Goal: Information Seeking & Learning: Learn about a topic

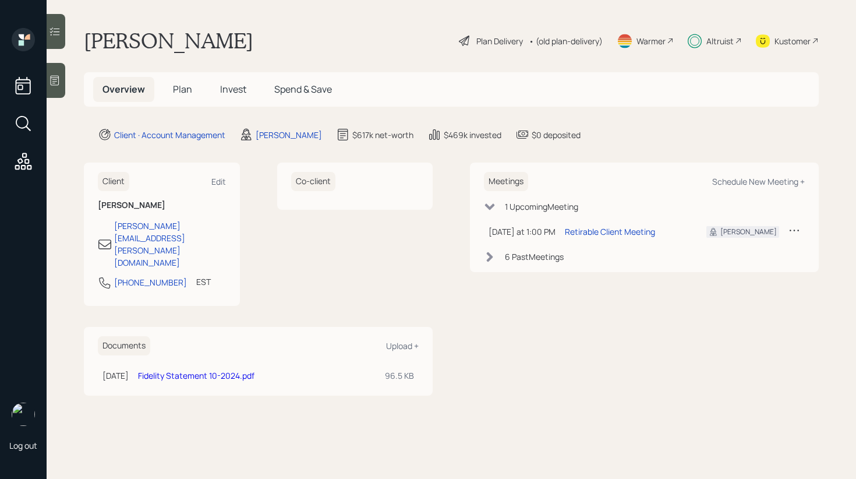
click at [186, 89] on span "Plan" at bounding box center [182, 89] width 19 height 13
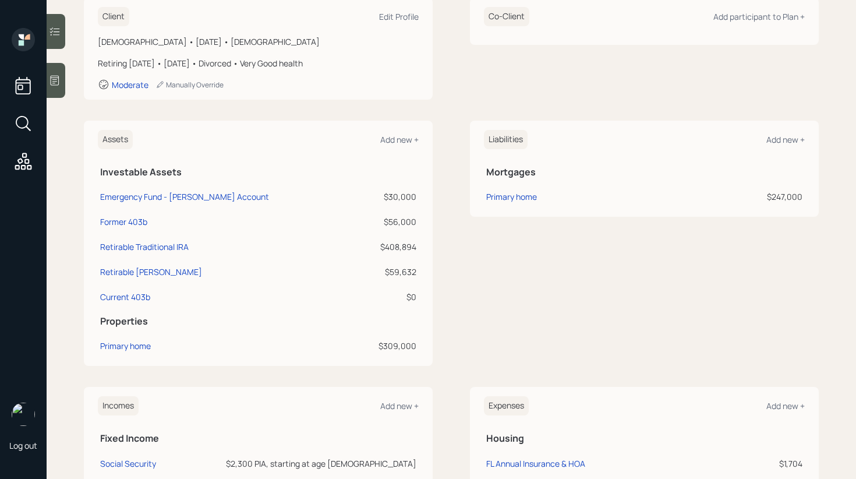
scroll to position [86, 0]
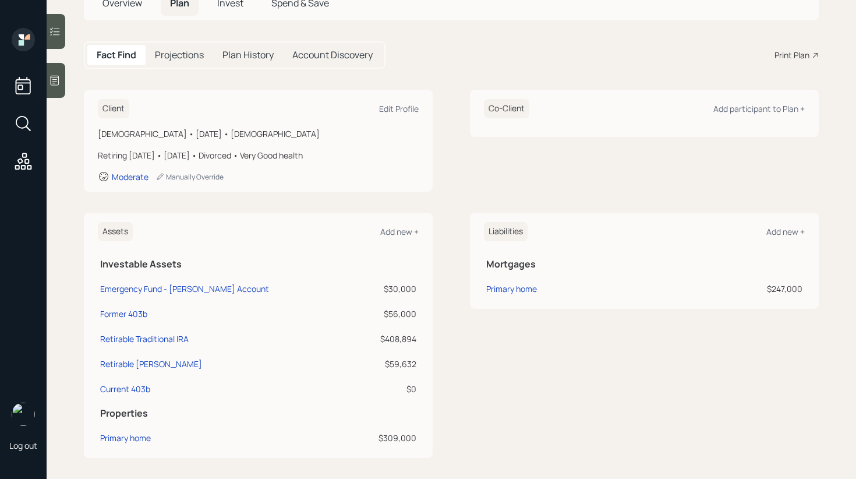
click at [241, 5] on span "Invest" at bounding box center [230, 3] width 26 height 13
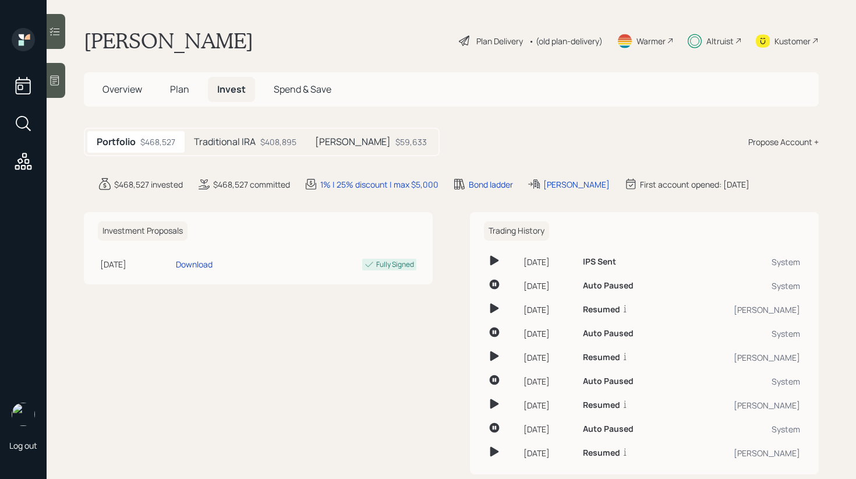
scroll to position [23, 0]
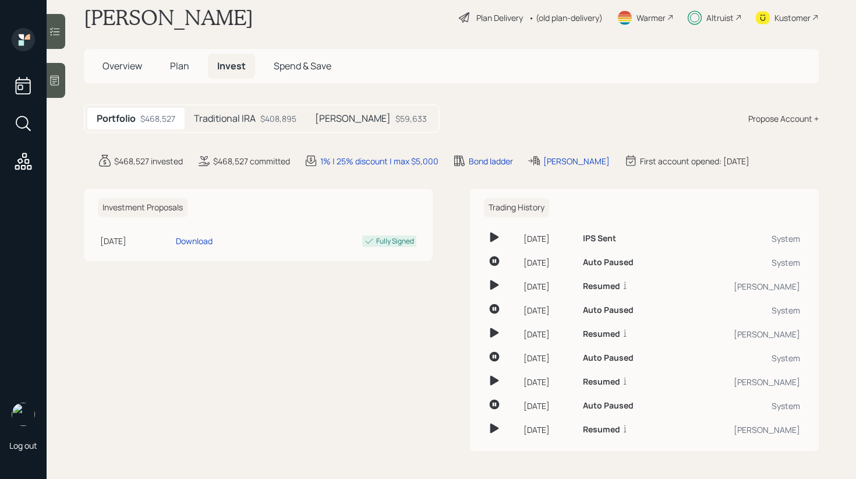
click at [273, 124] on div "$408,895" at bounding box center [278, 118] width 36 height 12
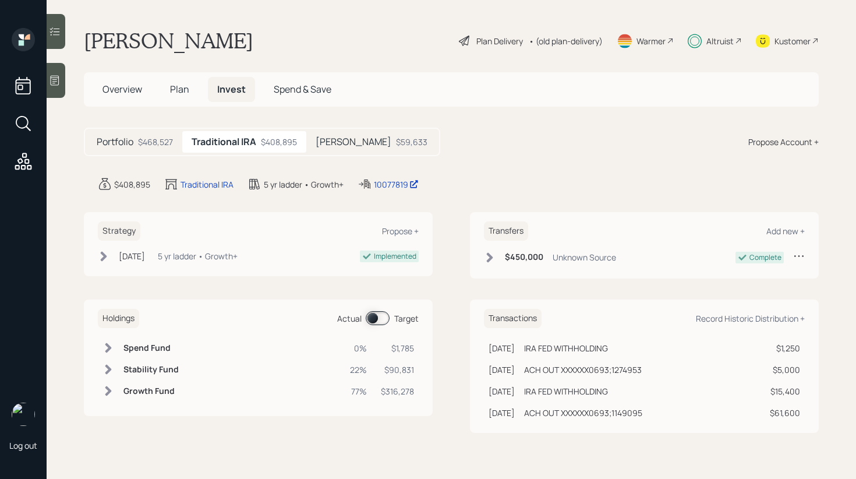
click at [380, 319] on span at bounding box center [378, 318] width 24 height 14
